Goal: Information Seeking & Learning: Compare options

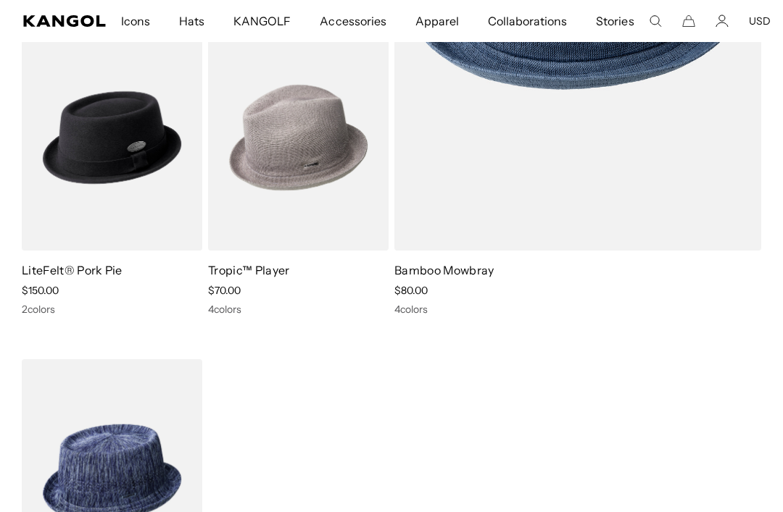
click at [0, 0] on img at bounding box center [0, 0] width 0 height 0
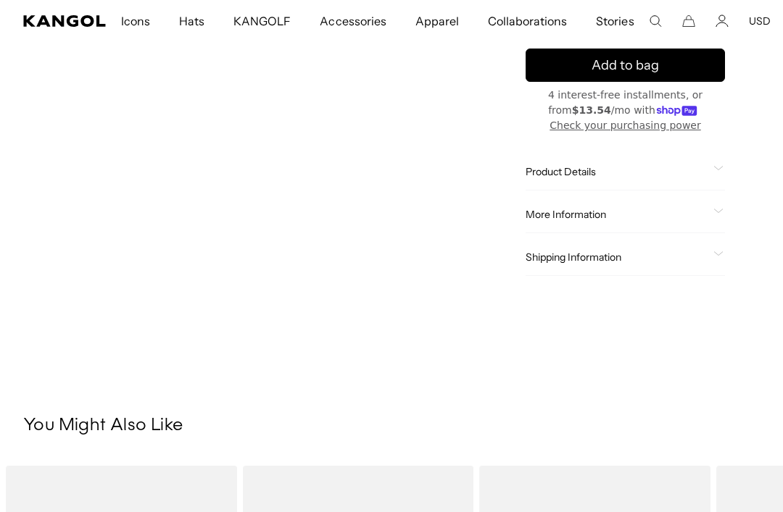
scroll to position [428, 0]
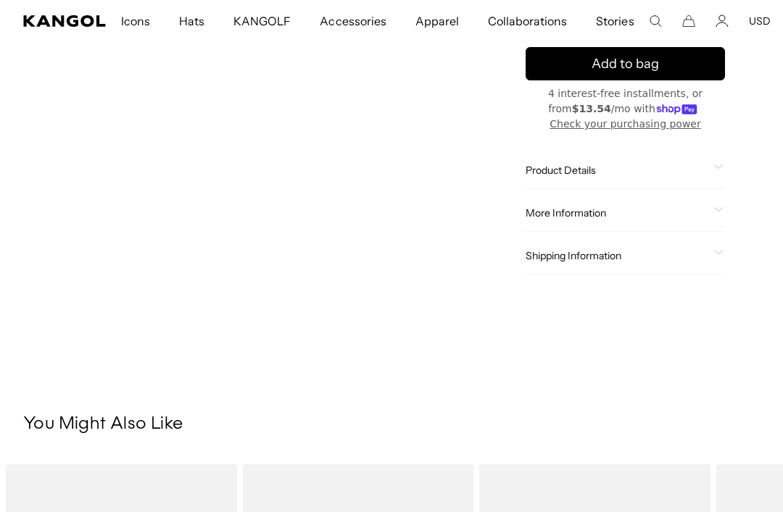
click at [604, 170] on span "Product Details" at bounding box center [616, 170] width 182 height 13
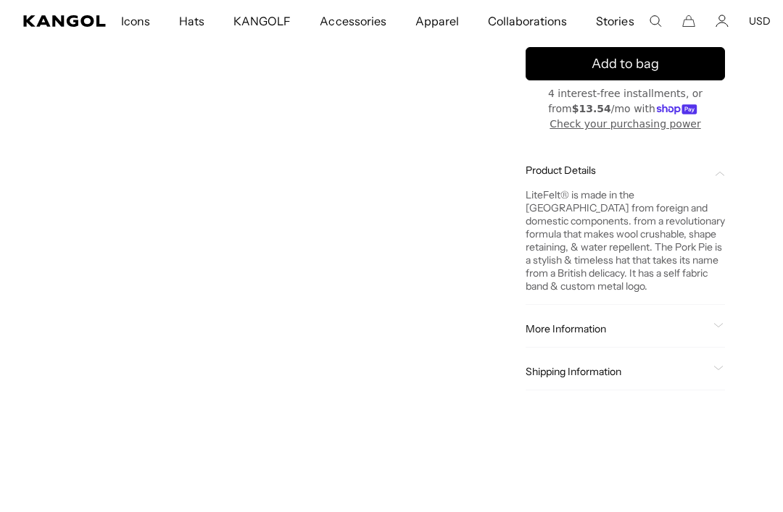
scroll to position [0, 299]
click at [625, 319] on div "More Information Shape Pork Pie Fabrication LiteFelt Material 100% Wool Brim 1 …" at bounding box center [624, 329] width 199 height 37
click at [605, 322] on span "More Information" at bounding box center [616, 328] width 182 height 13
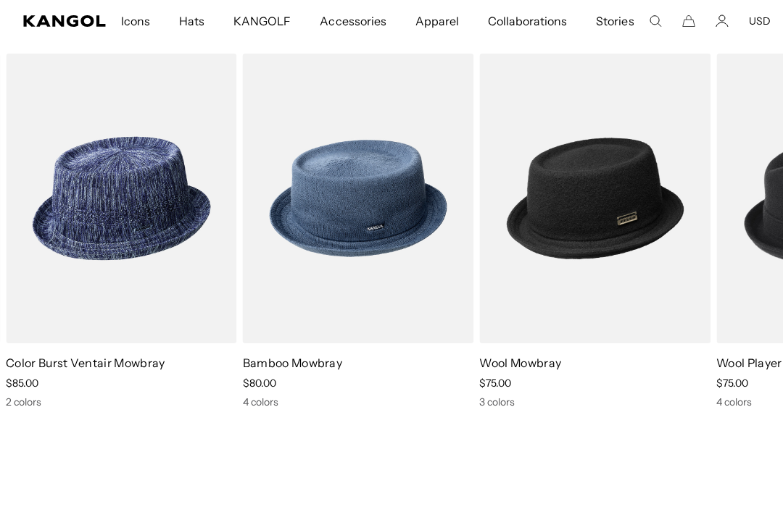
scroll to position [0, 0]
click at [0, 0] on img "2 of 5" at bounding box center [0, 0] width 0 height 0
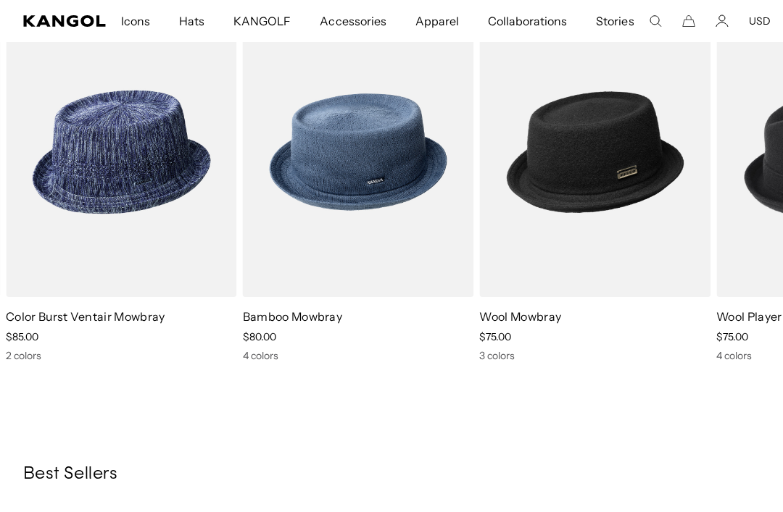
scroll to position [0, 299]
click at [0, 0] on img "2 of 5" at bounding box center [0, 0] width 0 height 0
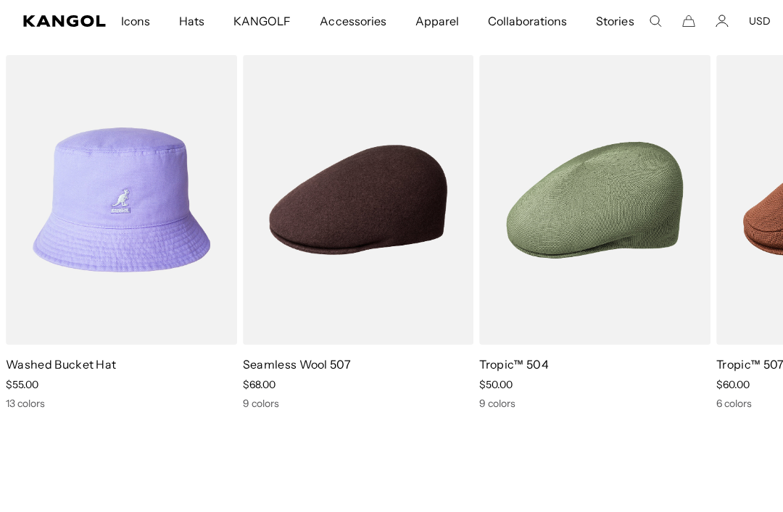
scroll to position [0, 0]
click at [0, 0] on img "8 of 10" at bounding box center [0, 0] width 0 height 0
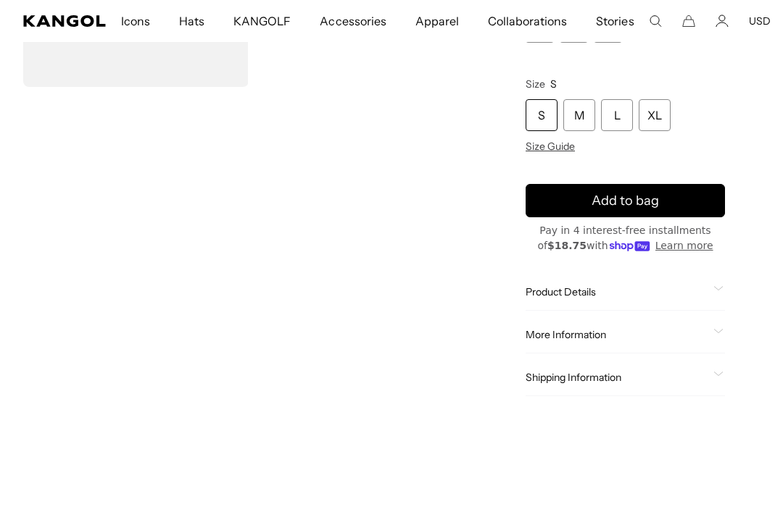
scroll to position [0, 299]
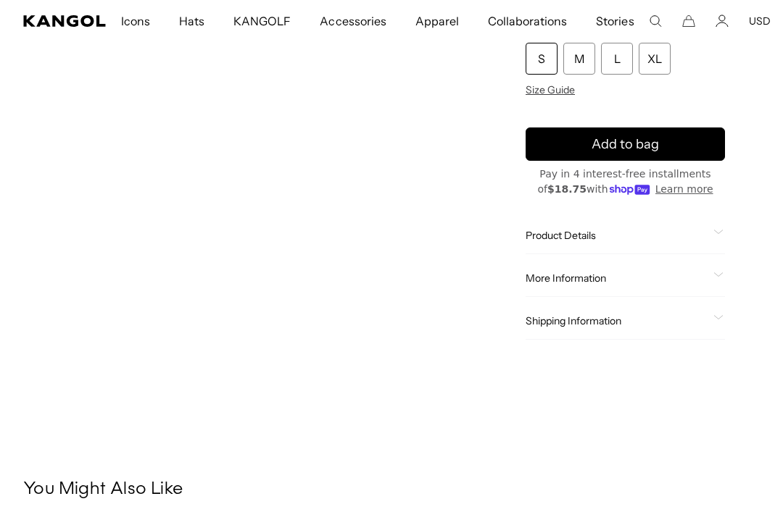
click at [578, 237] on span "Product Details" at bounding box center [616, 235] width 182 height 13
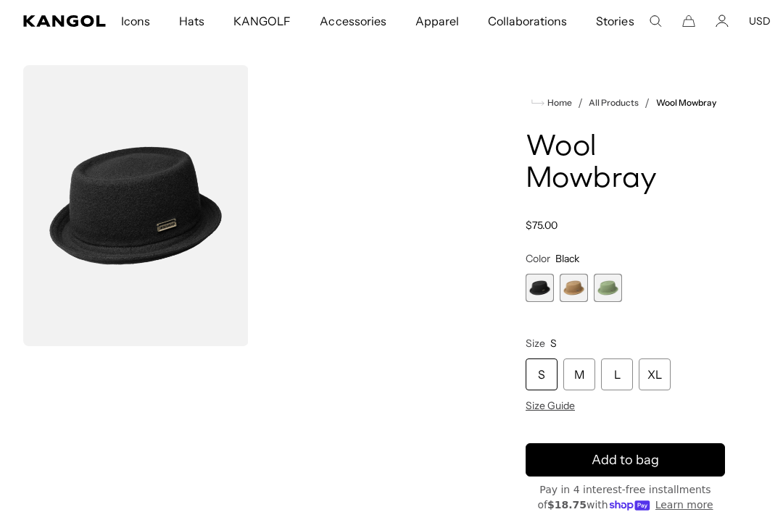
scroll to position [0, 0]
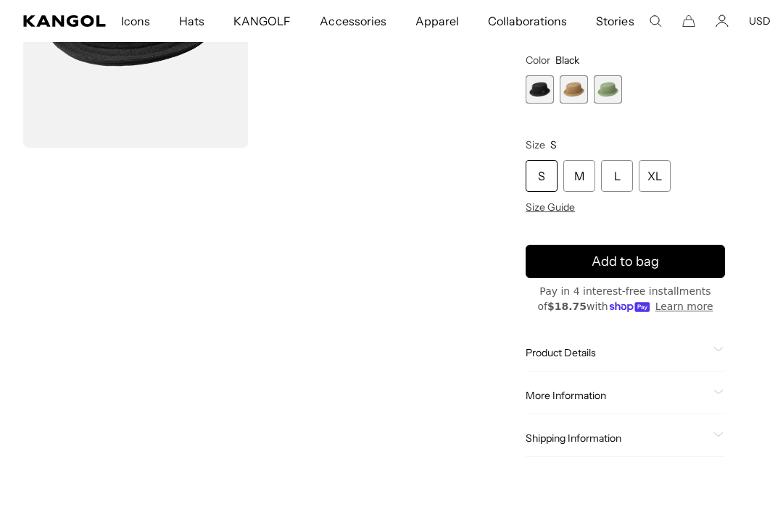
scroll to position [237, 0]
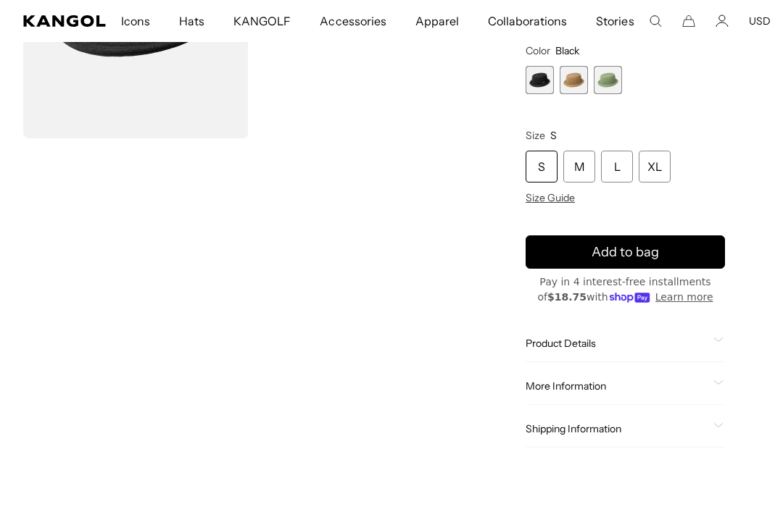
click at [632, 338] on span "Product Details" at bounding box center [616, 343] width 182 height 13
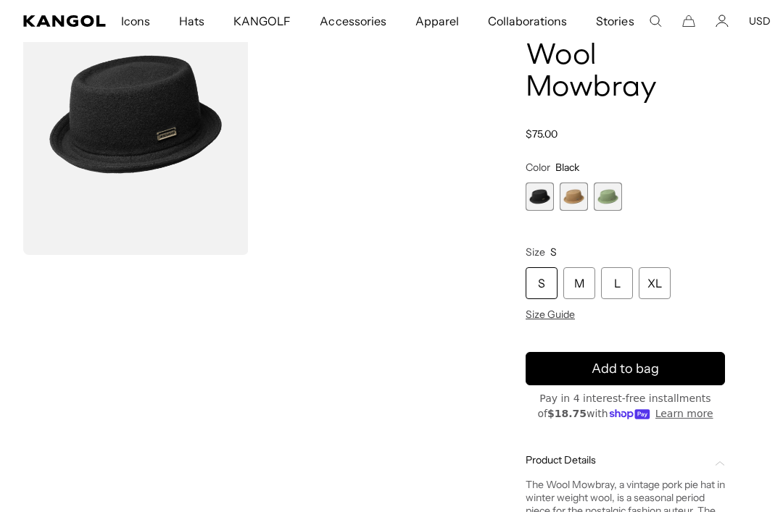
scroll to position [0, 299]
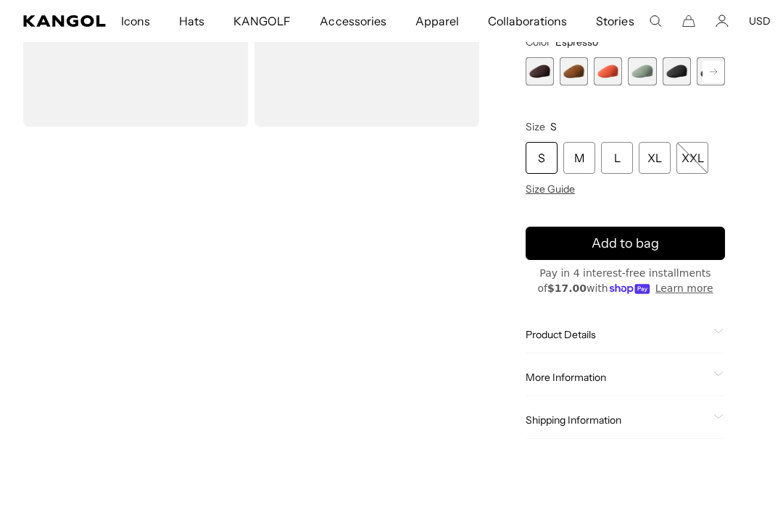
click at [626, 324] on div "Product Details The Seamless Wool 507 presents the original 507 cap without the…" at bounding box center [624, 335] width 199 height 37
click at [728, 330] on div "Home / All Products / Seamless Wool 507 Seamless Wool 507 Regular price $68.00 …" at bounding box center [625, 157] width 269 height 622
click at [624, 339] on span "Product Details" at bounding box center [616, 334] width 182 height 13
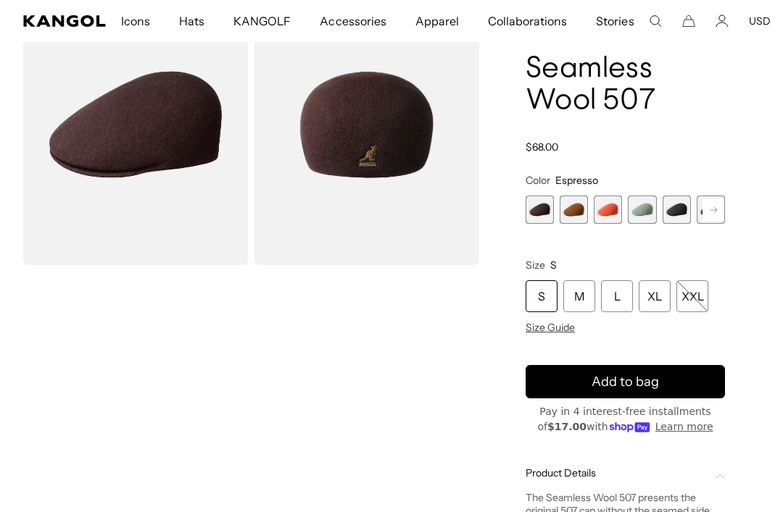
scroll to position [34, 0]
